Goal: Task Accomplishment & Management: Complete application form

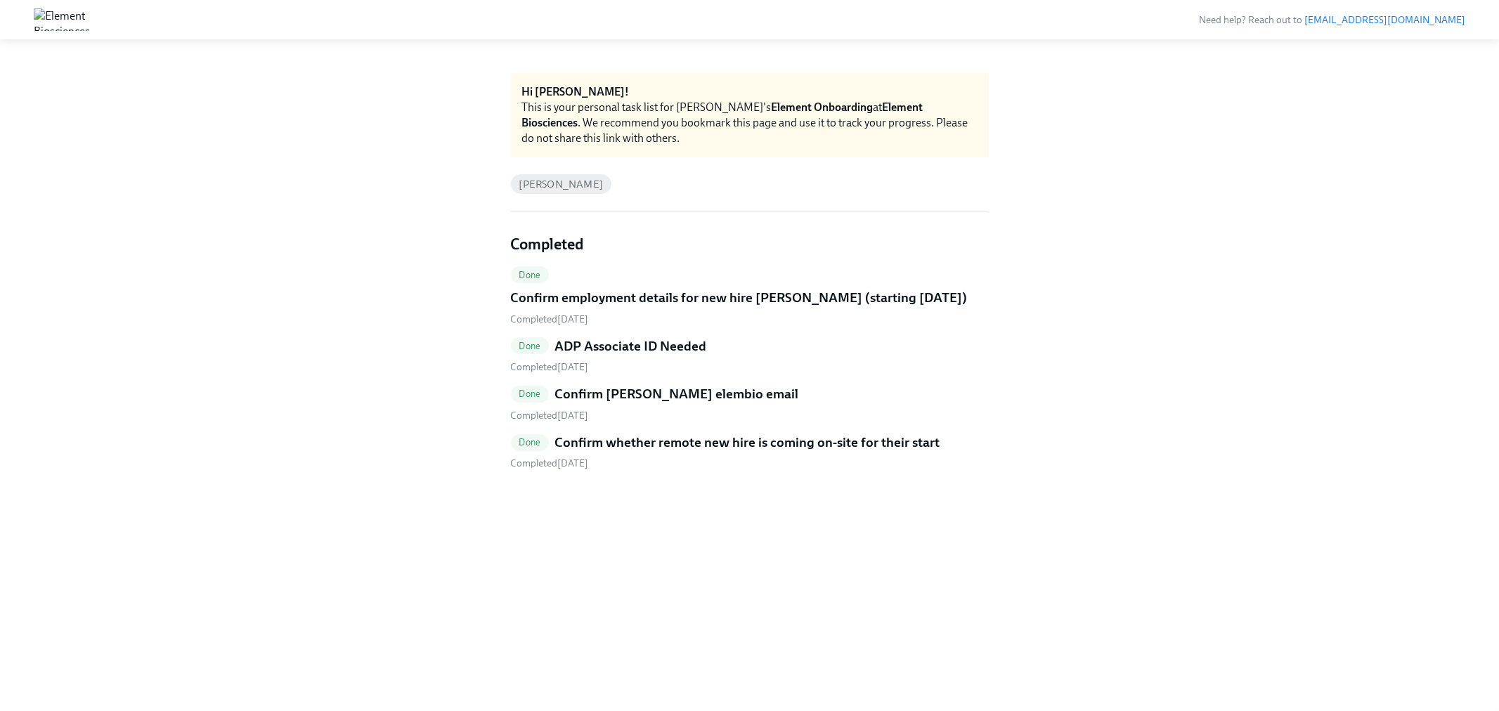
click at [771, 452] on link "Done Confirm whether remote new hire is coming on-site for their start Complete…" at bounding box center [750, 452] width 478 height 37
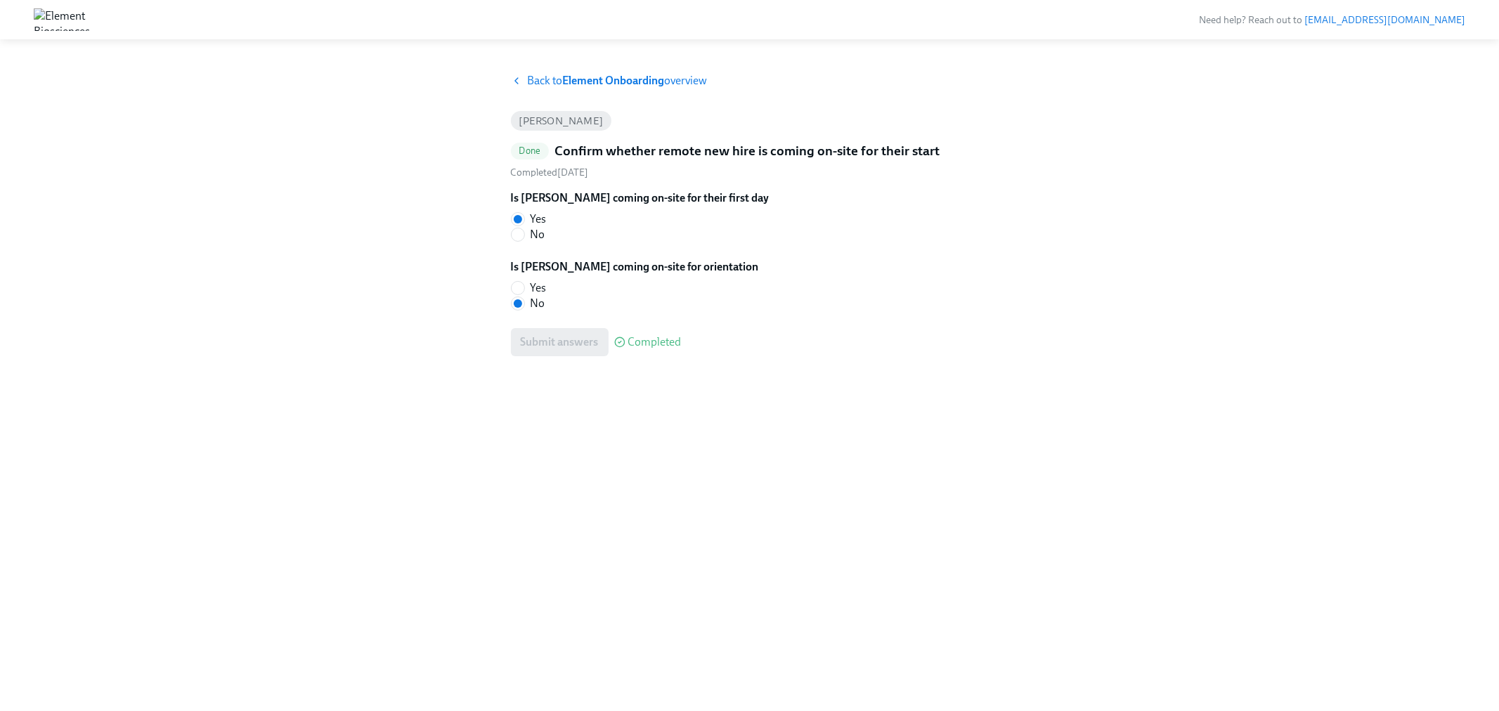
click at [544, 234] on span "No" at bounding box center [537, 234] width 15 height 15
click at [524, 234] on input "No" at bounding box center [518, 234] width 13 height 13
radio input "true"
click at [522, 344] on span "Submit answers" at bounding box center [560, 342] width 78 height 14
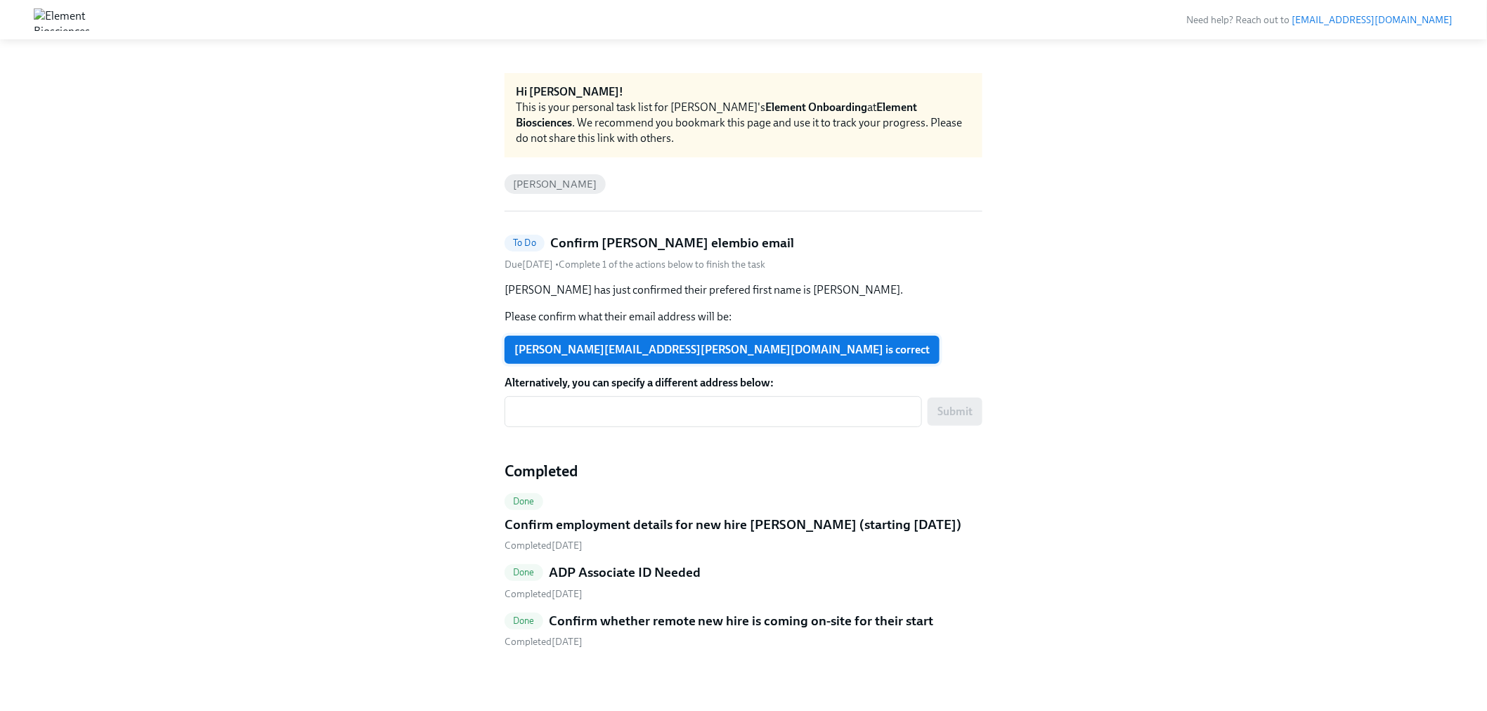
click at [583, 352] on span "[PERSON_NAME][EMAIL_ADDRESS][PERSON_NAME][DOMAIN_NAME] is correct" at bounding box center [721, 350] width 415 height 14
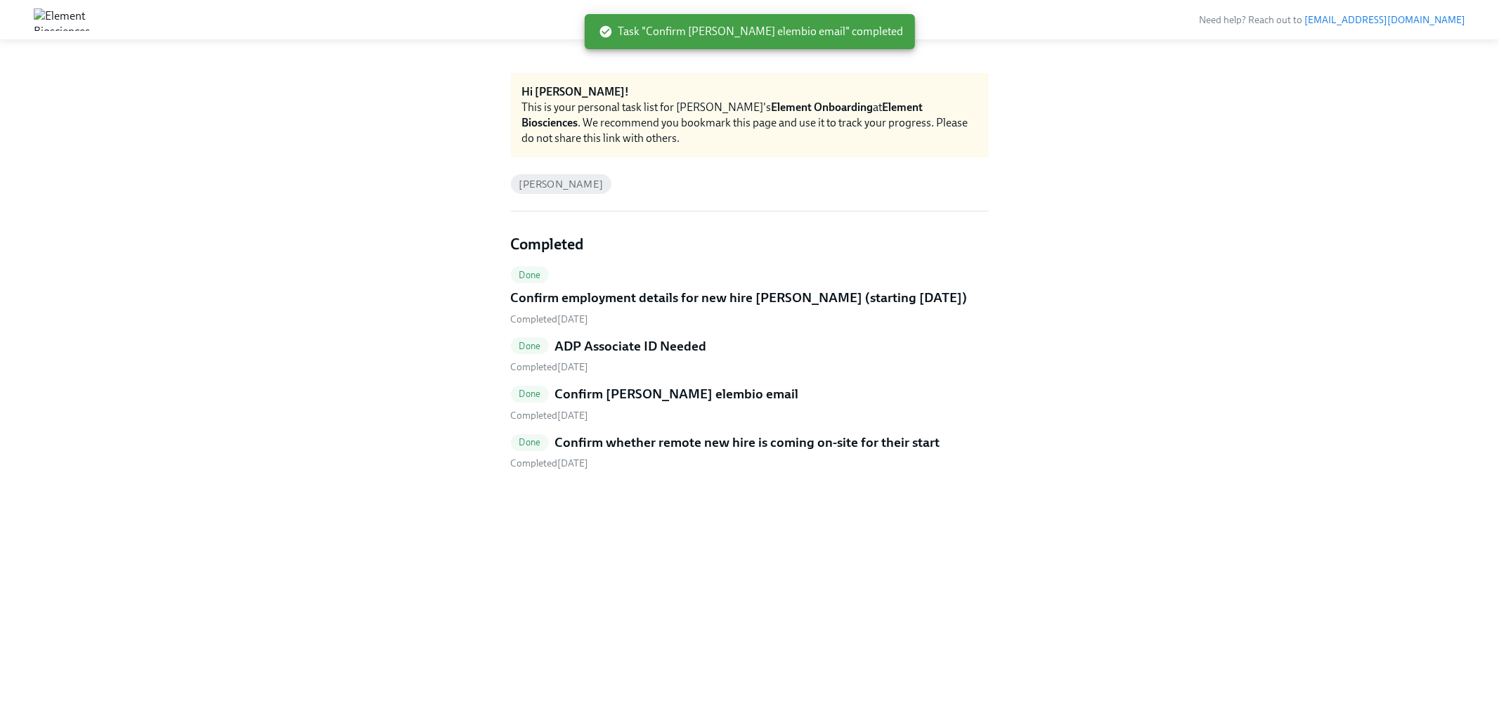
click at [741, 425] on div "Done Confirm employment details for new hire Eric Hnath (starting 08/18/2025) C…" at bounding box center [750, 368] width 478 height 204
click at [734, 446] on h5 "Confirm whether remote new hire is coming on-site for their start" at bounding box center [746, 443] width 385 height 18
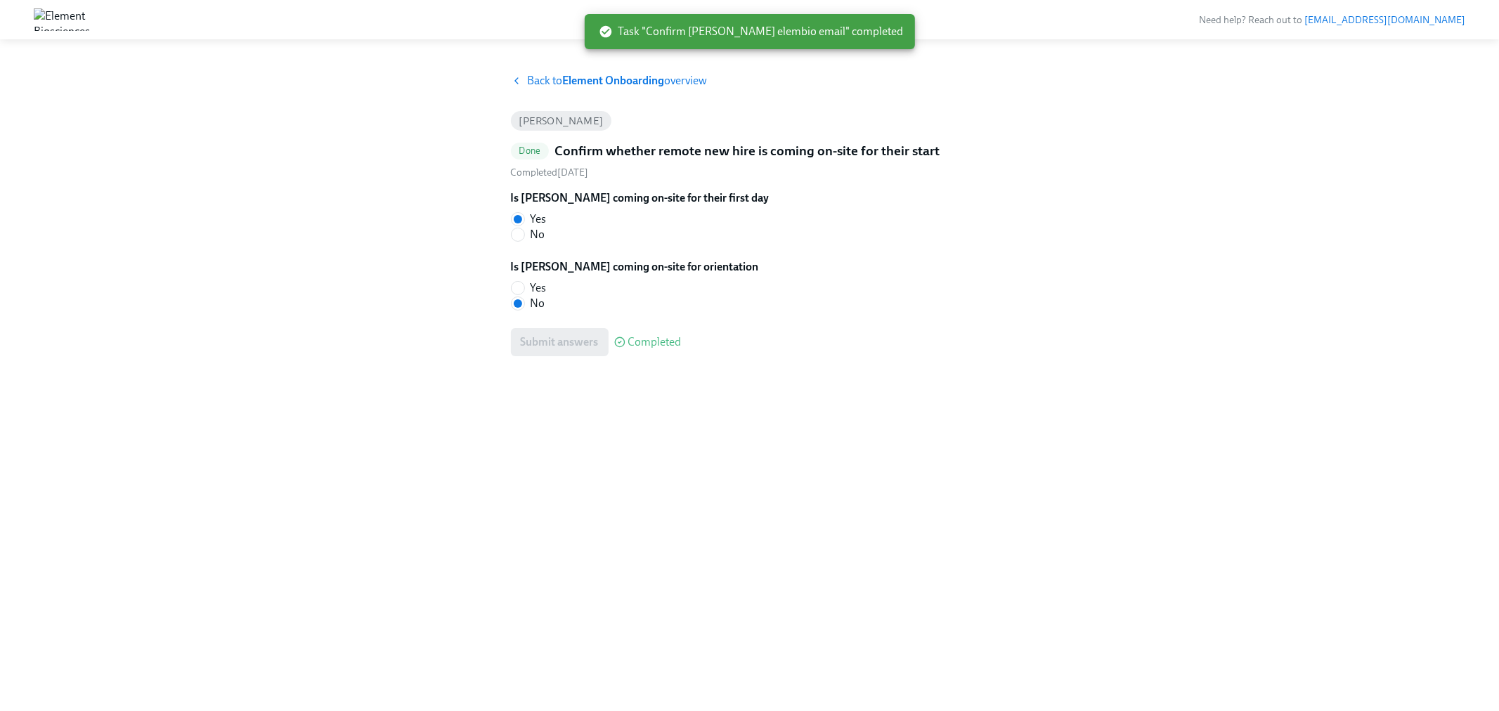
click at [543, 232] on span "No" at bounding box center [537, 234] width 15 height 15
click at [524, 232] on input "No" at bounding box center [518, 234] width 13 height 13
radio input "true"
click at [573, 346] on span "Submit answers" at bounding box center [560, 342] width 78 height 14
